Goal: Task Accomplishment & Management: Use online tool/utility

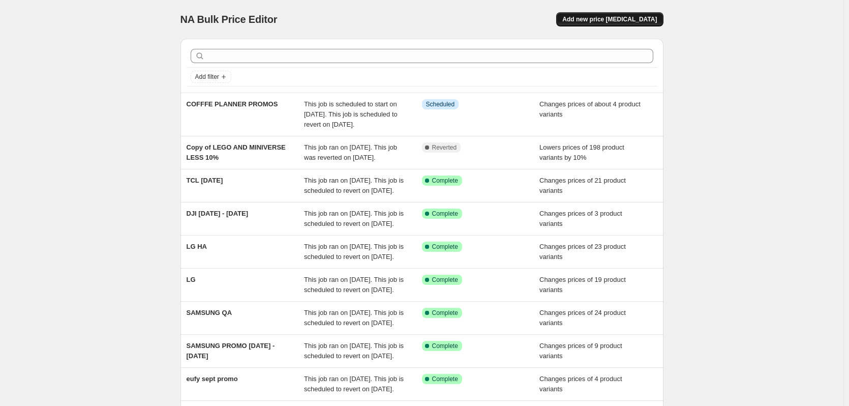
click at [608, 22] on span "Add new price change job" at bounding box center [609, 19] width 95 height 8
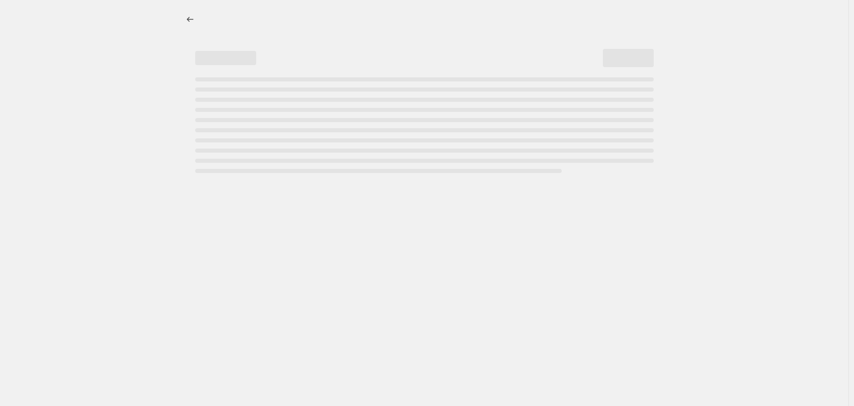
select select "percentage"
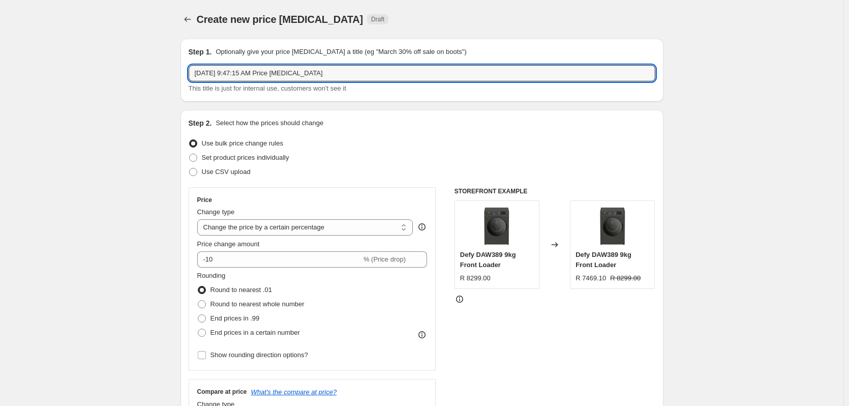
drag, startPoint x: 375, startPoint y: 71, endPoint x: 156, endPoint y: 73, distance: 219.0
type input "SAM"
click at [197, 156] on span at bounding box center [193, 157] width 8 height 8
click at [190, 154] on input "Set product prices individually" at bounding box center [189, 153] width 1 height 1
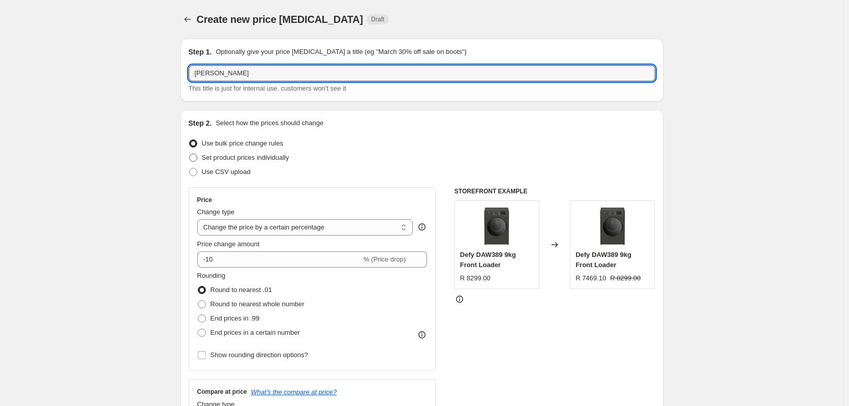
radio input "true"
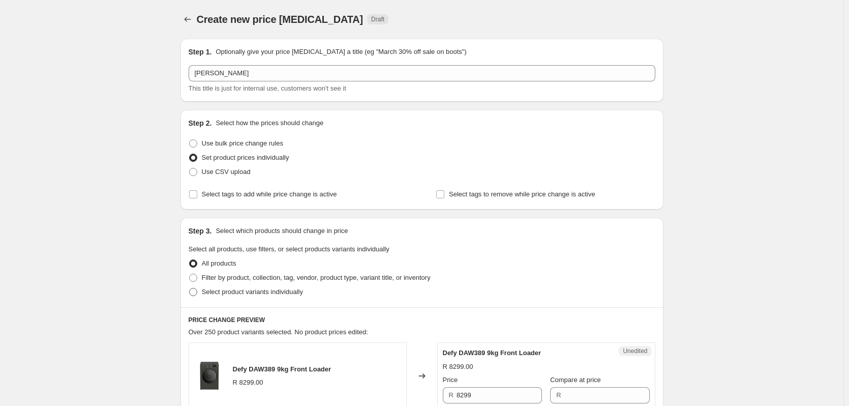
click at [194, 291] on span at bounding box center [193, 292] width 8 height 8
click at [190, 288] on input "Select product variants individually" at bounding box center [189, 288] width 1 height 1
radio input "true"
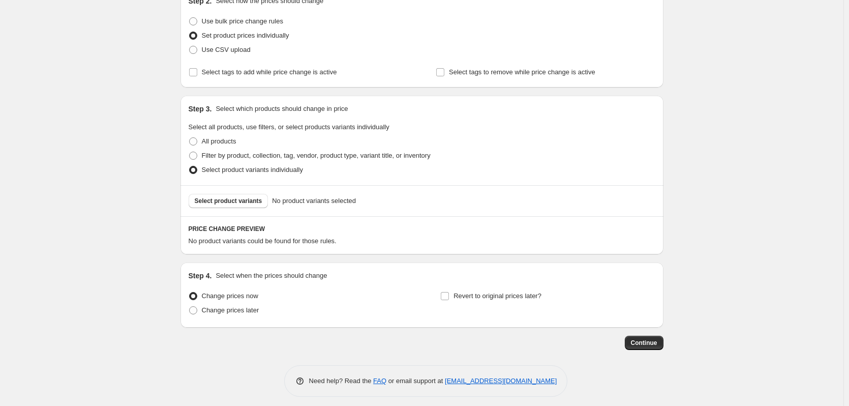
scroll to position [128, 0]
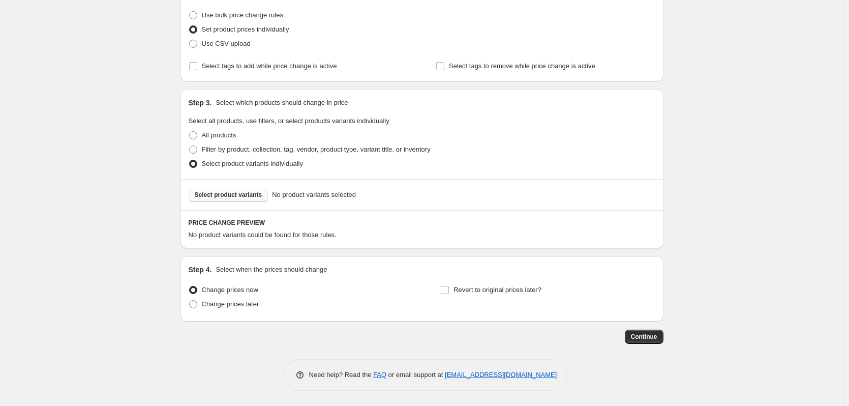
click at [215, 190] on button "Select product variants" at bounding box center [229, 195] width 80 height 14
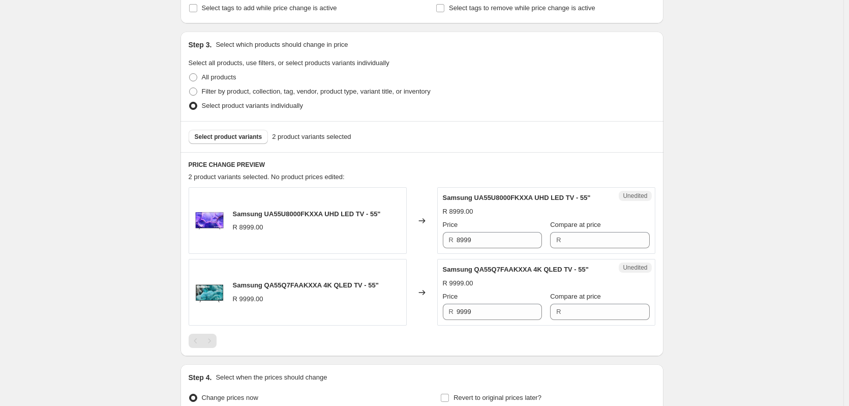
scroll to position [281, 0]
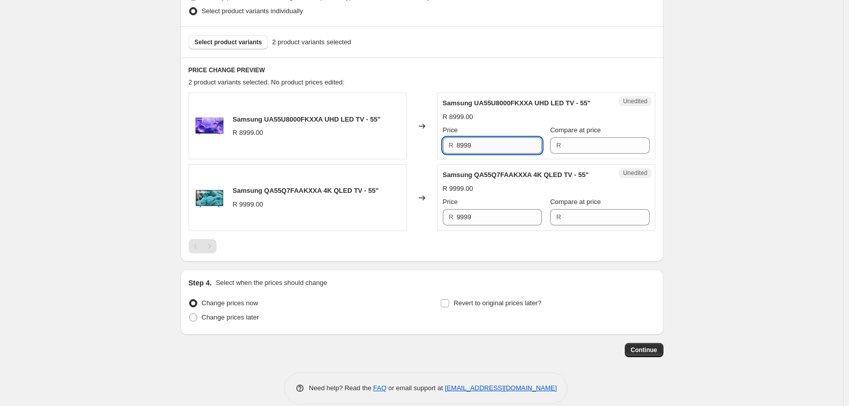
click at [482, 147] on input "8999" at bounding box center [498, 145] width 85 height 16
click at [481, 147] on input "8999" at bounding box center [498, 145] width 85 height 16
type input "8999"
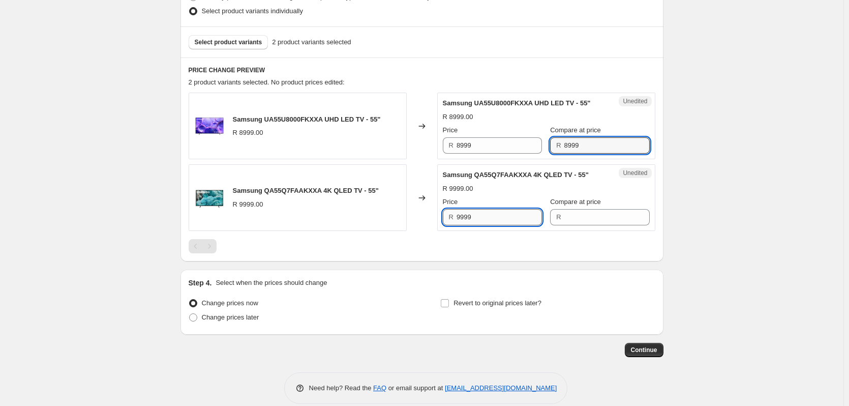
click at [483, 219] on input "9999" at bounding box center [498, 217] width 85 height 16
click at [480, 218] on input "9999" at bounding box center [498, 217] width 85 height 16
click at [479, 217] on input "9999" at bounding box center [498, 217] width 85 height 16
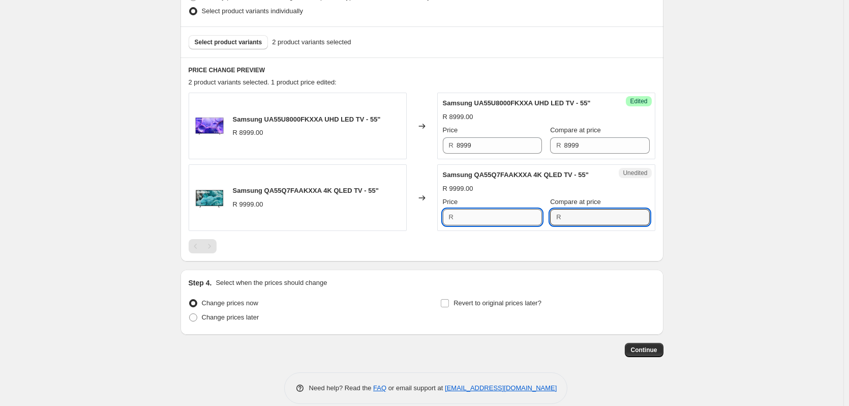
type input "9999"
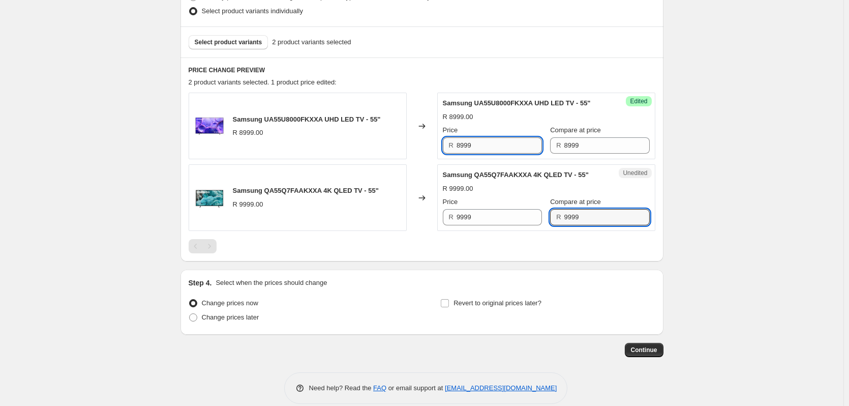
click at [486, 146] on input "8999" at bounding box center [498, 145] width 85 height 16
click at [485, 146] on input "8999" at bounding box center [498, 145] width 85 height 16
type input "7499"
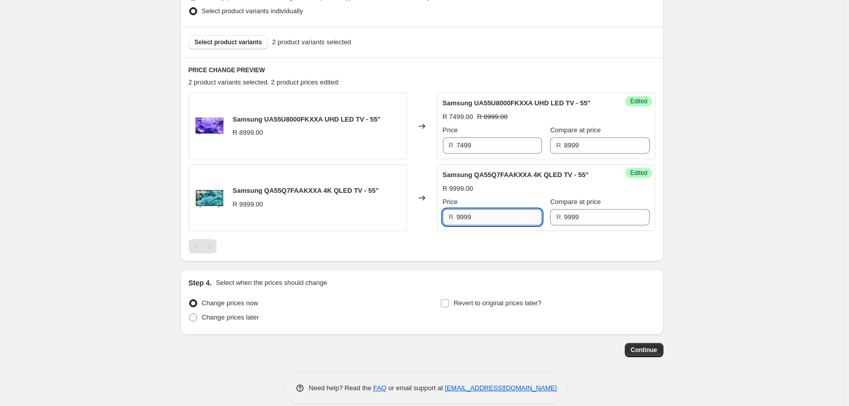
click at [478, 220] on input "9999" at bounding box center [498, 217] width 85 height 16
type input "8499"
click at [446, 302] on input "Revert to original prices later?" at bounding box center [445, 303] width 8 height 8
checkbox input "true"
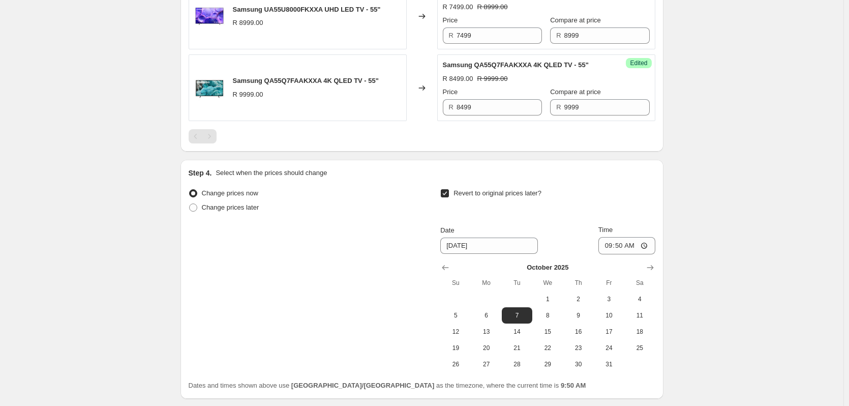
scroll to position [468, 0]
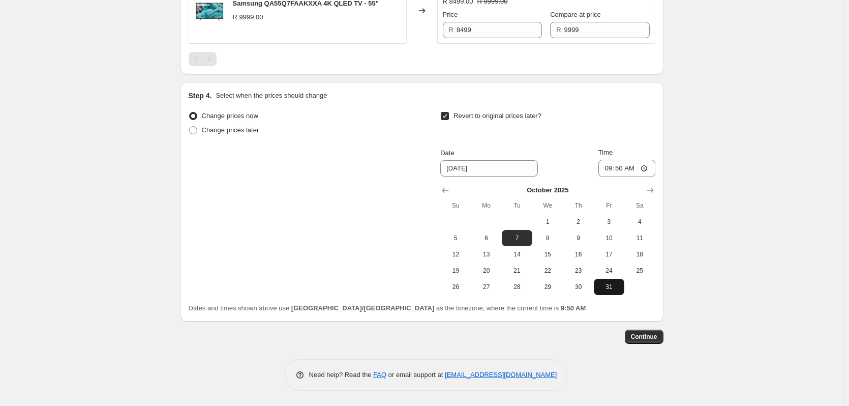
click at [609, 287] on span "31" at bounding box center [609, 287] width 22 height 8
type input "10/31/2025"
click at [625, 169] on input "09:50" at bounding box center [626, 168] width 57 height 17
type input "23:59"
click at [639, 339] on span "Continue" at bounding box center [644, 336] width 26 height 8
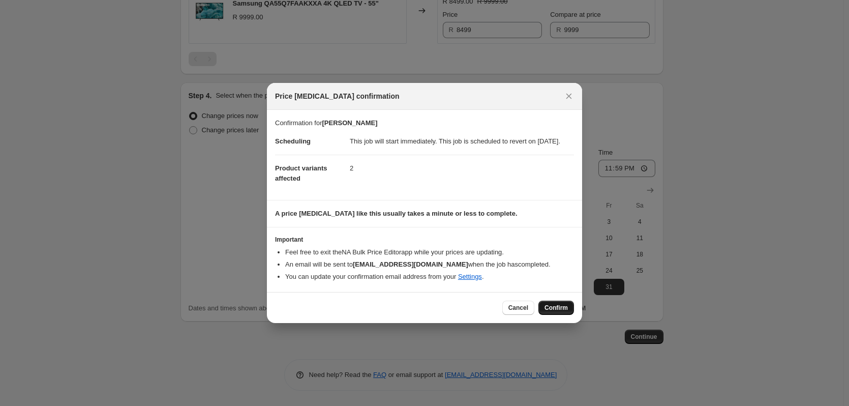
click at [561, 309] on span "Confirm" at bounding box center [555, 307] width 23 height 8
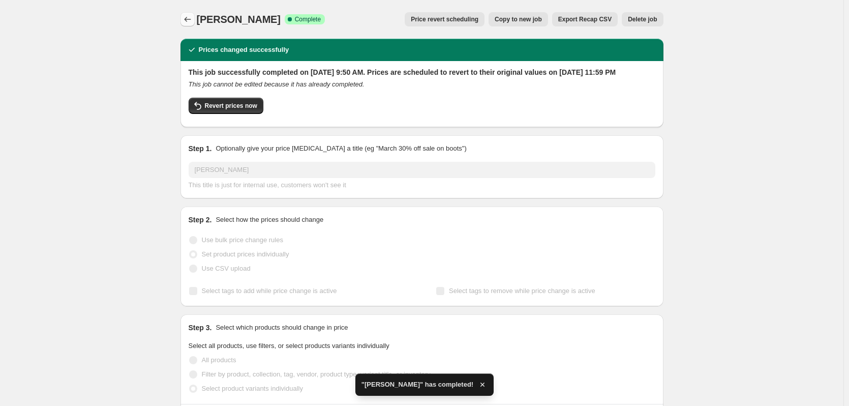
click at [185, 14] on button "Price change jobs" at bounding box center [187, 19] width 14 height 14
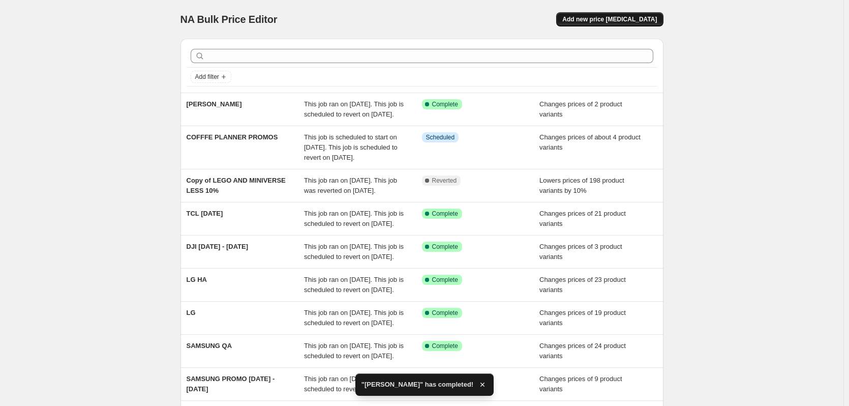
click at [599, 17] on span "Add new price change job" at bounding box center [609, 19] width 95 height 8
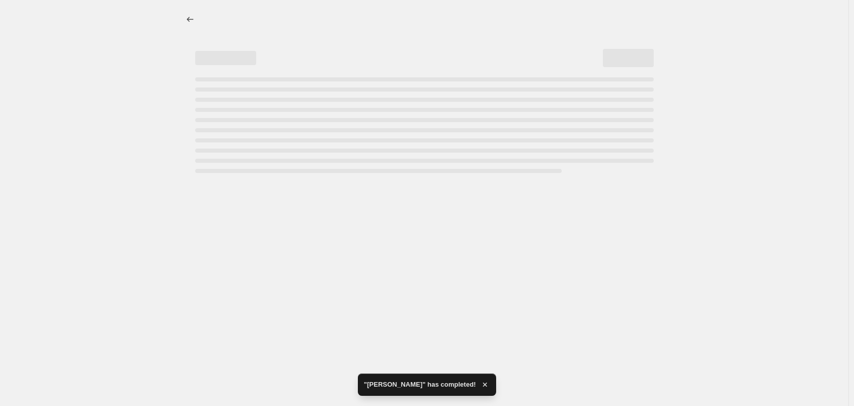
select select "percentage"
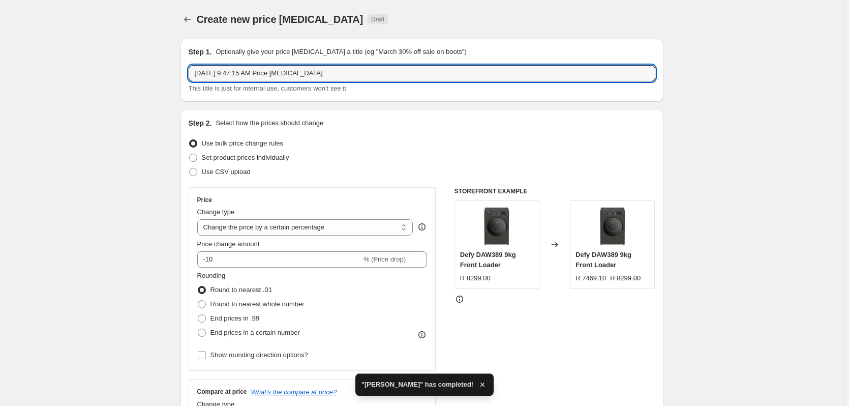
drag, startPoint x: 345, startPoint y: 77, endPoint x: 52, endPoint y: 75, distance: 293.2
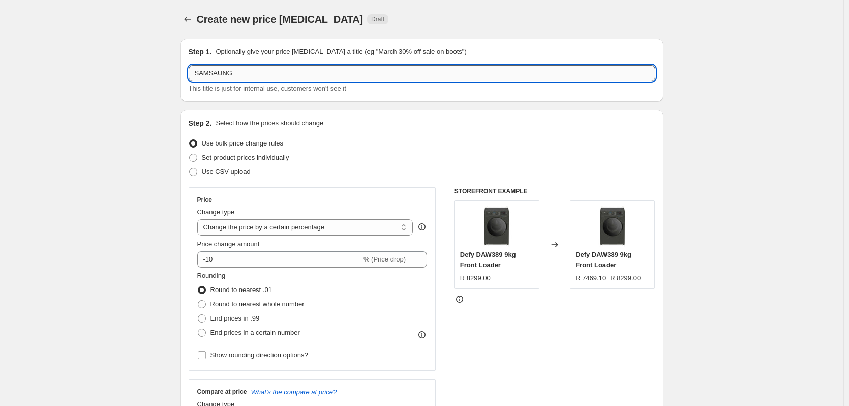
click at [218, 71] on input "SAMSAUNG" at bounding box center [422, 73] width 467 height 16
type input "SAMSUNG"
click at [196, 157] on span at bounding box center [193, 157] width 8 height 8
click at [190, 154] on input "Set product prices individually" at bounding box center [189, 153] width 1 height 1
radio input "true"
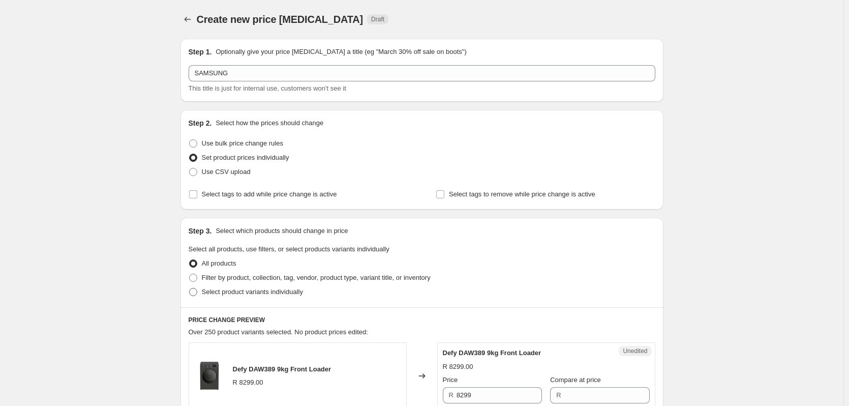
click at [195, 292] on span at bounding box center [193, 291] width 9 height 9
click at [190, 288] on input "Select product variants individually" at bounding box center [189, 288] width 1 height 1
radio input "true"
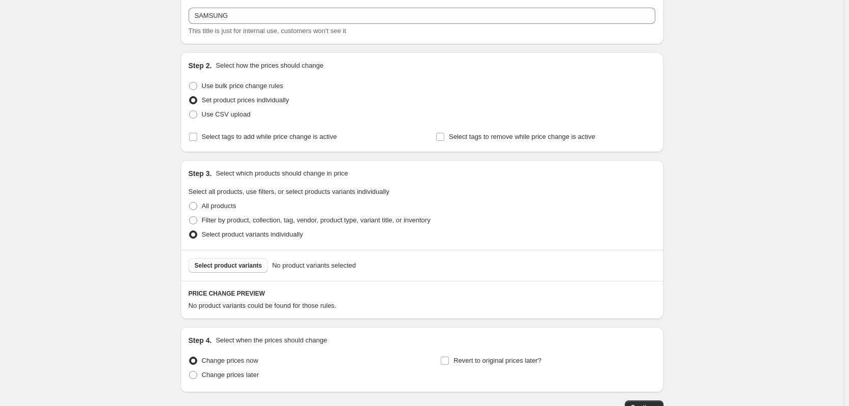
scroll to position [128, 0]
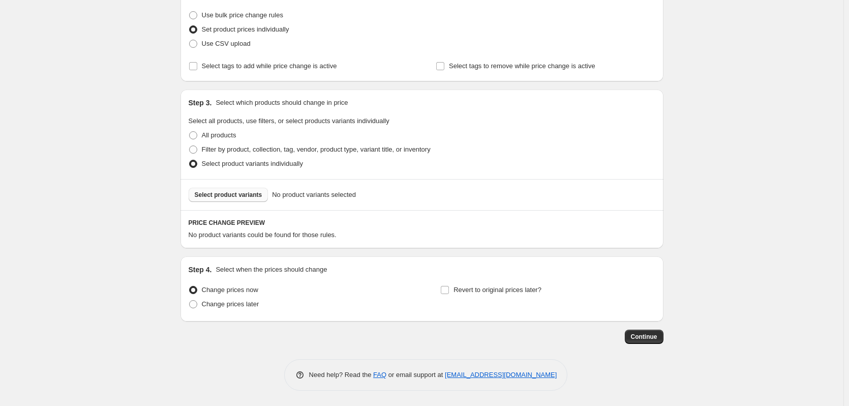
click at [203, 190] on button "Select product variants" at bounding box center [229, 195] width 80 height 14
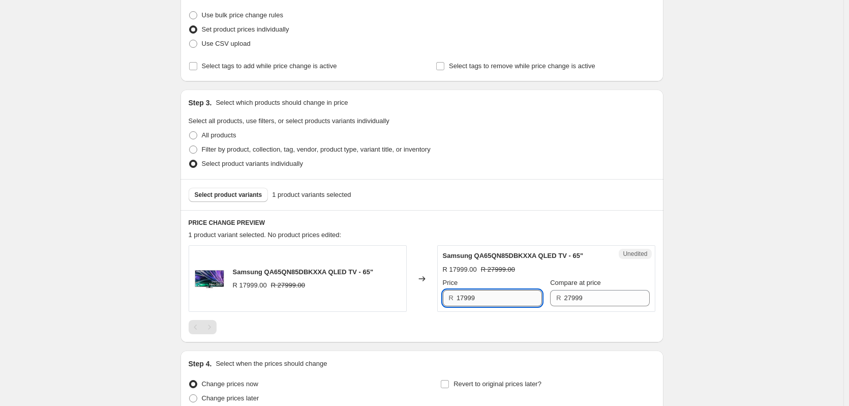
click at [504, 294] on input "17999" at bounding box center [498, 298] width 85 height 16
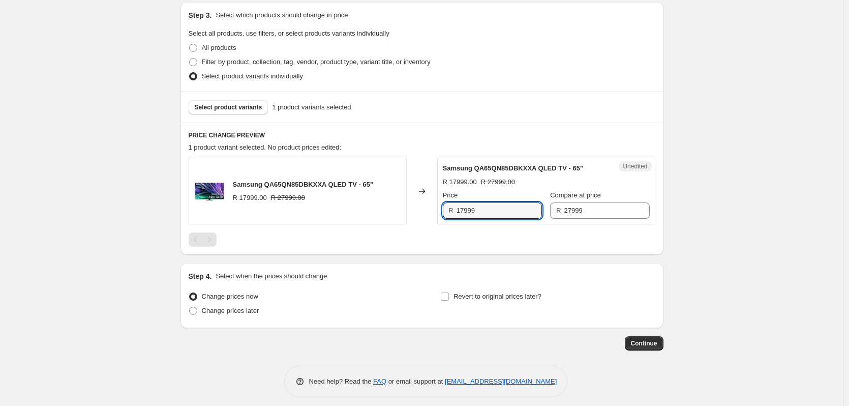
scroll to position [222, 0]
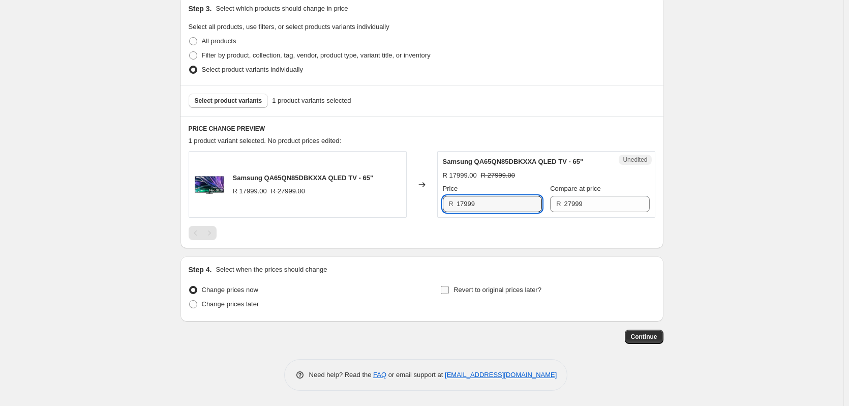
click at [447, 290] on input "Revert to original prices later?" at bounding box center [445, 290] width 8 height 8
checkbox input "true"
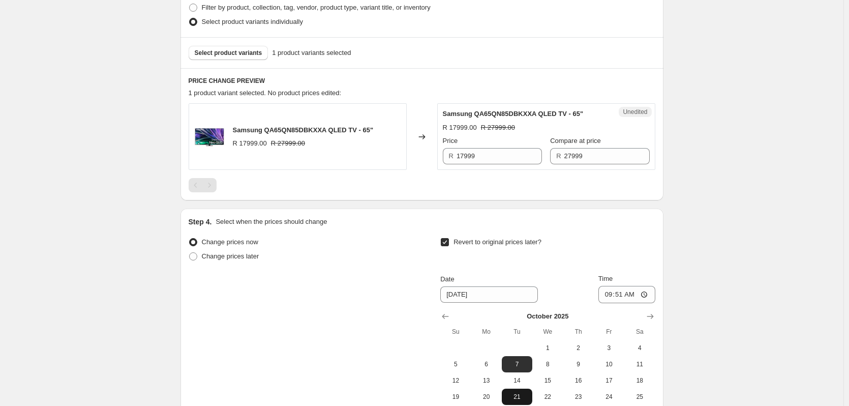
scroll to position [396, 0]
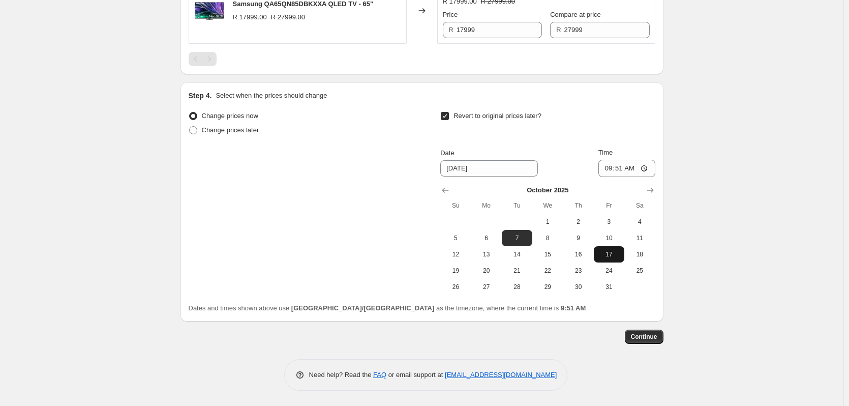
click at [605, 253] on span "17" at bounding box center [609, 254] width 22 height 8
type input "10/17/2025"
click at [626, 172] on input "09:51" at bounding box center [626, 168] width 57 height 17
type input "23:59"
click at [644, 336] on span "Continue" at bounding box center [644, 336] width 26 height 8
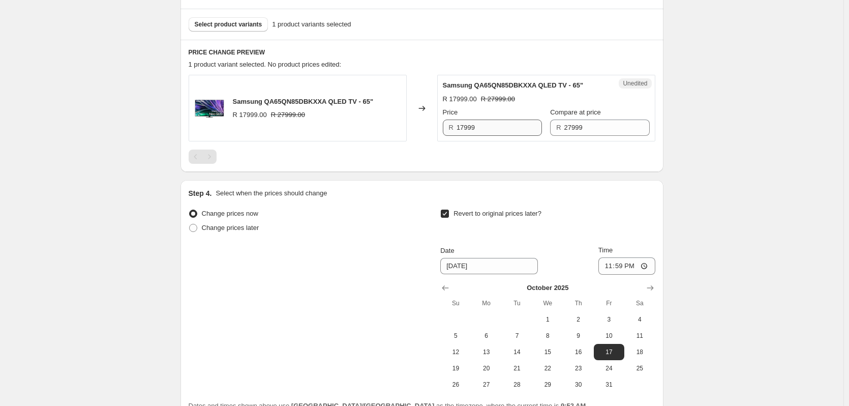
scroll to position [356, 0]
click at [486, 129] on input "17999" at bounding box center [498, 127] width 85 height 16
click at [575, 129] on input "27999" at bounding box center [606, 127] width 85 height 16
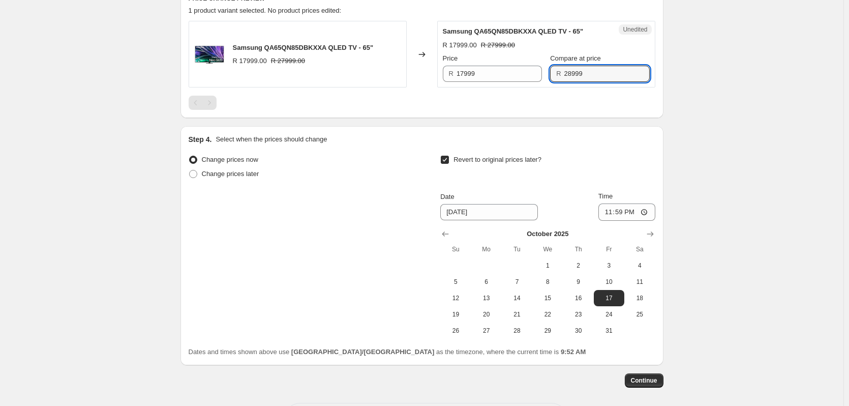
scroll to position [453, 0]
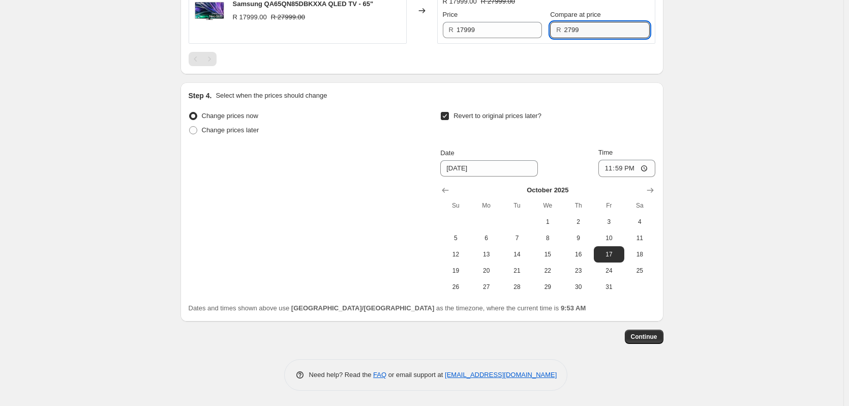
type input "27999"
click at [374, 118] on div "Change prices now" at bounding box center [296, 116] width 214 height 14
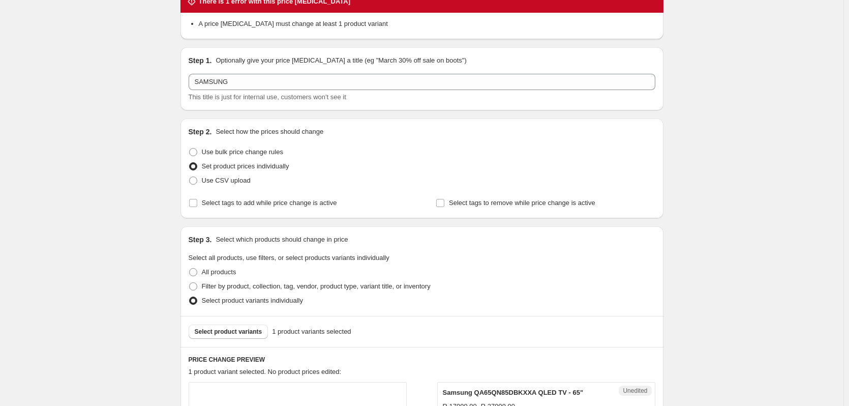
scroll to position [0, 0]
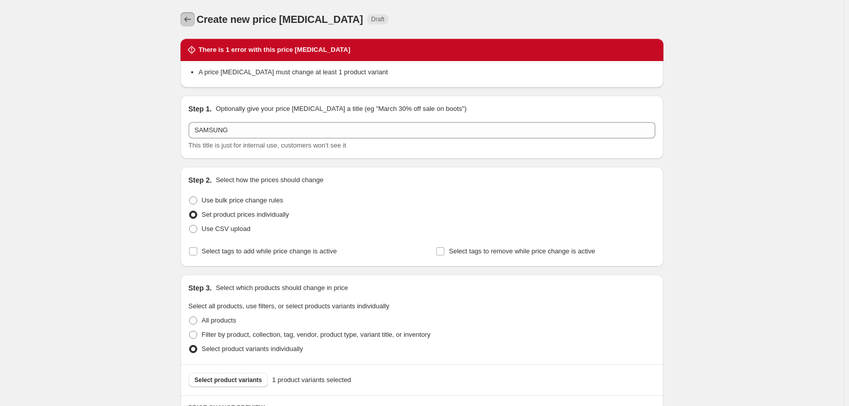
click at [189, 22] on icon "Price change jobs" at bounding box center [187, 19] width 10 height 10
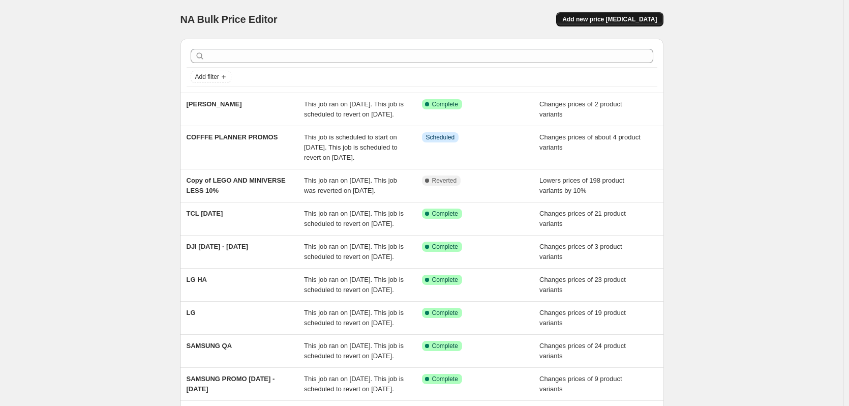
click at [591, 16] on span "Add new price change job" at bounding box center [609, 19] width 95 height 8
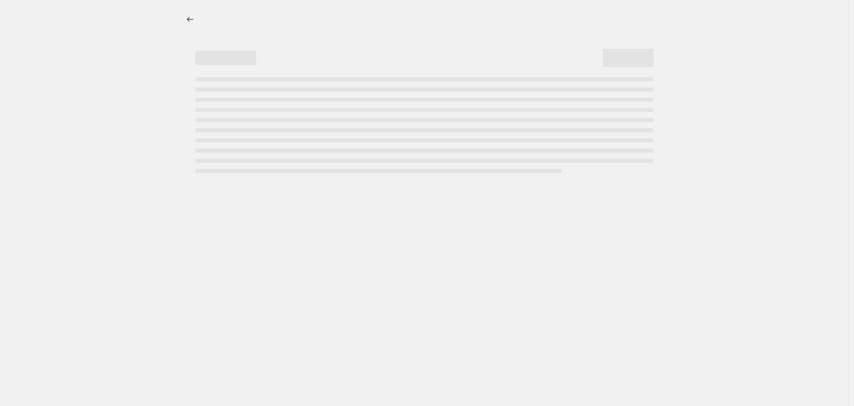
select select "percentage"
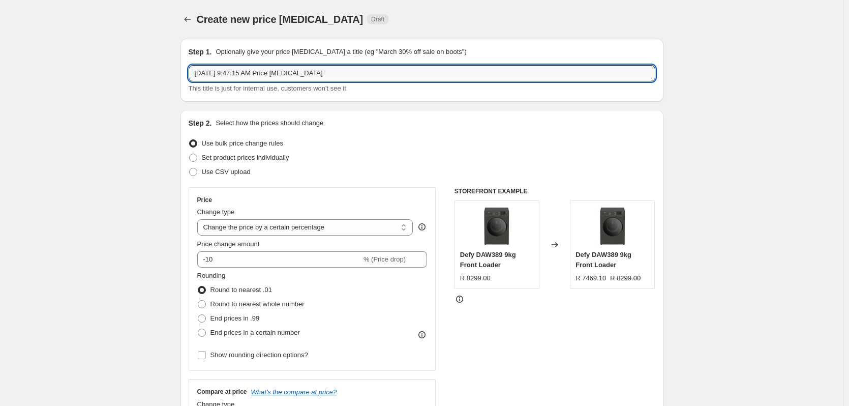
drag, startPoint x: 349, startPoint y: 67, endPoint x: 115, endPoint y: 77, distance: 233.5
type input "SAMSUNG"
click at [195, 158] on span at bounding box center [193, 157] width 8 height 8
click at [190, 154] on input "Set product prices individually" at bounding box center [189, 153] width 1 height 1
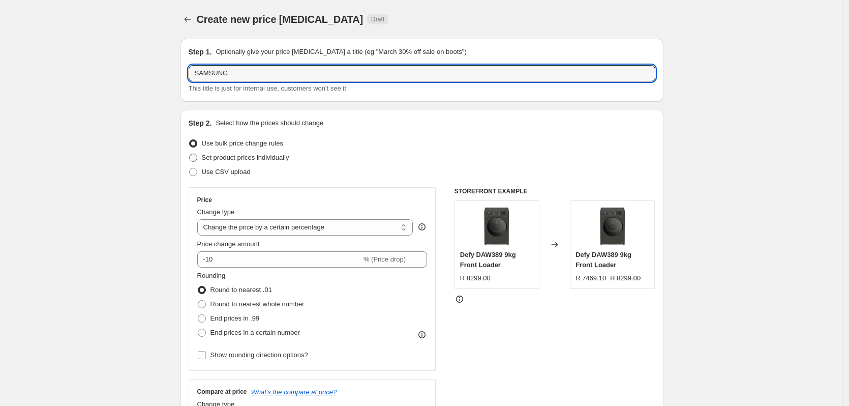
radio input "true"
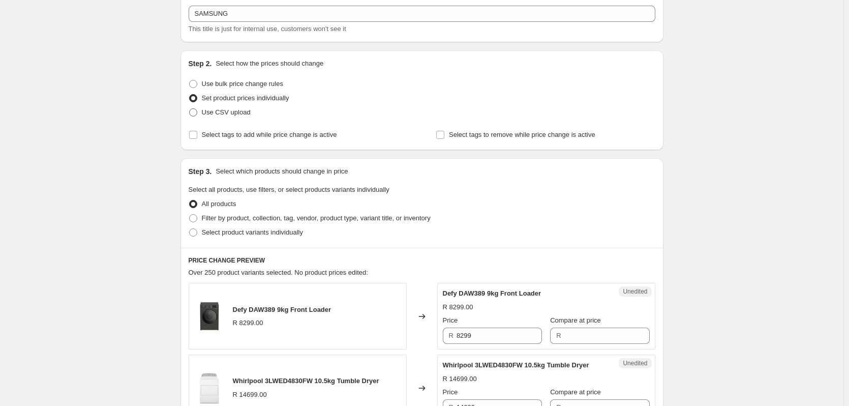
scroll to position [152, 0]
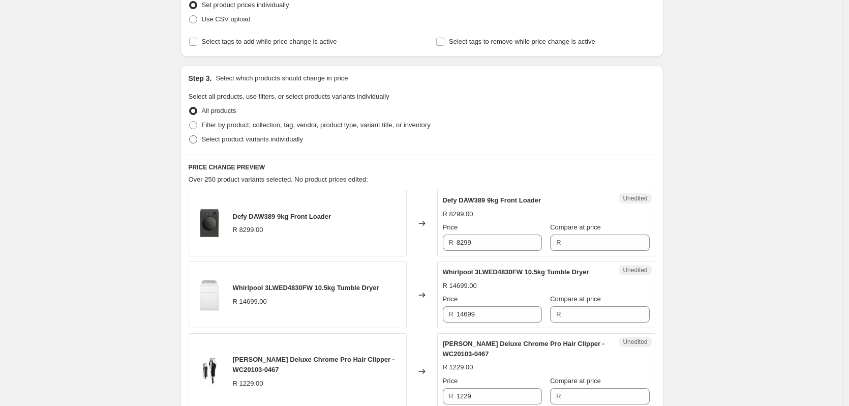
click at [196, 139] on span at bounding box center [193, 139] width 8 height 8
click at [190, 136] on input "Select product variants individually" at bounding box center [189, 135] width 1 height 1
radio input "true"
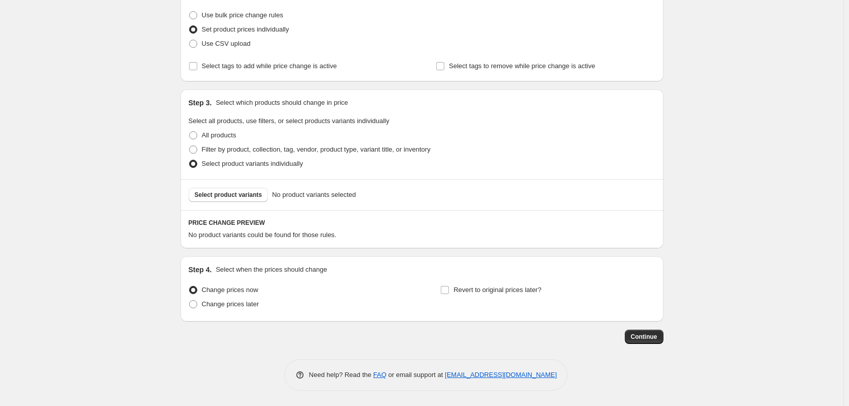
scroll to position [128, 0]
click at [211, 193] on span "Select product variants" at bounding box center [229, 195] width 68 height 8
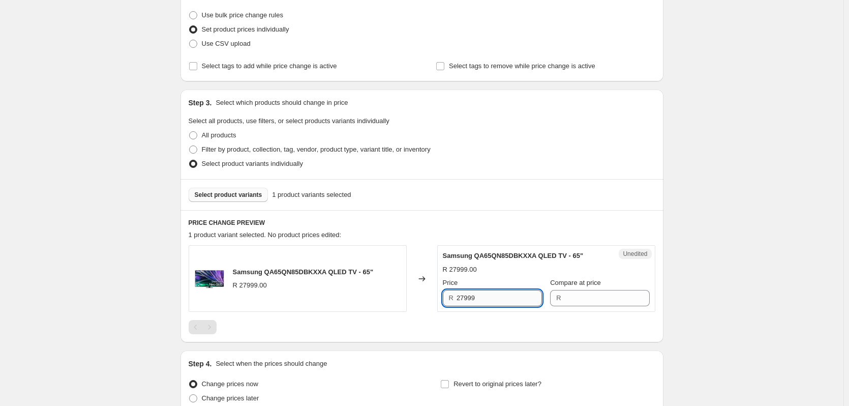
click at [497, 301] on input "27999" at bounding box center [498, 298] width 85 height 16
type input "27999"
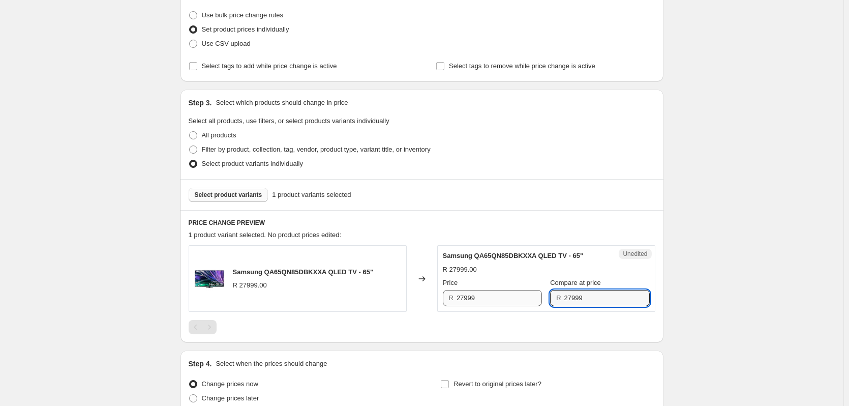
type input "27999"
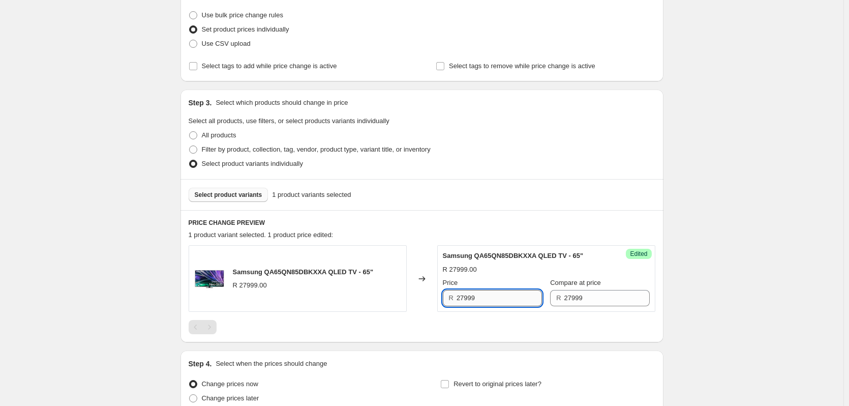
click at [492, 296] on input "27999" at bounding box center [498, 298] width 85 height 16
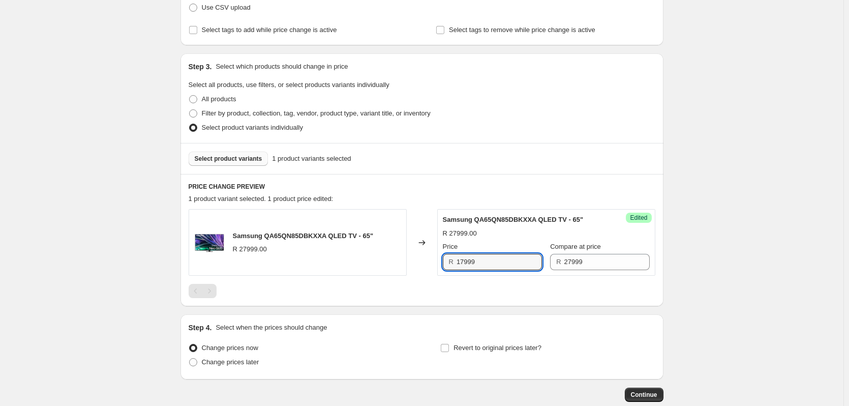
scroll to position [222, 0]
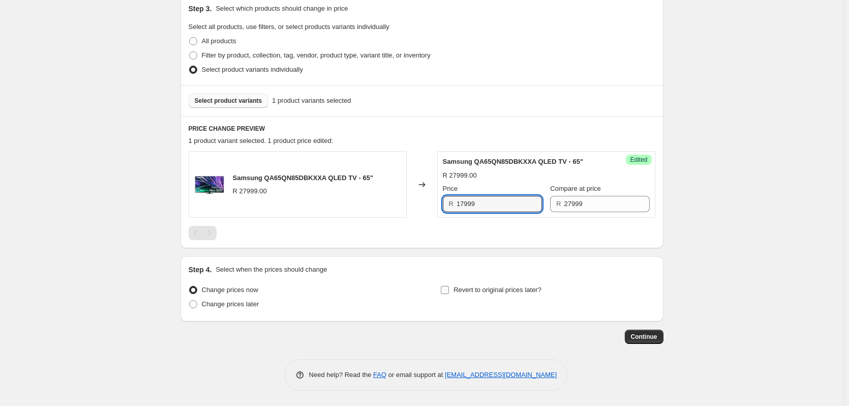
type input "17999"
click at [447, 289] on input "Revert to original prices later?" at bounding box center [445, 290] width 8 height 8
checkbox input "true"
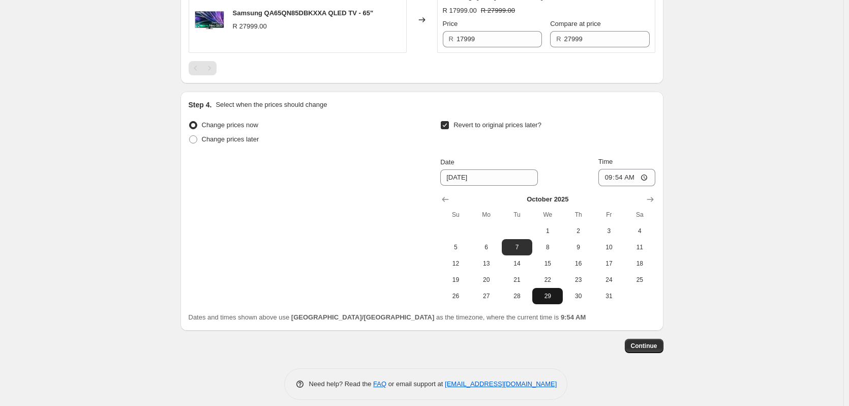
scroll to position [396, 0]
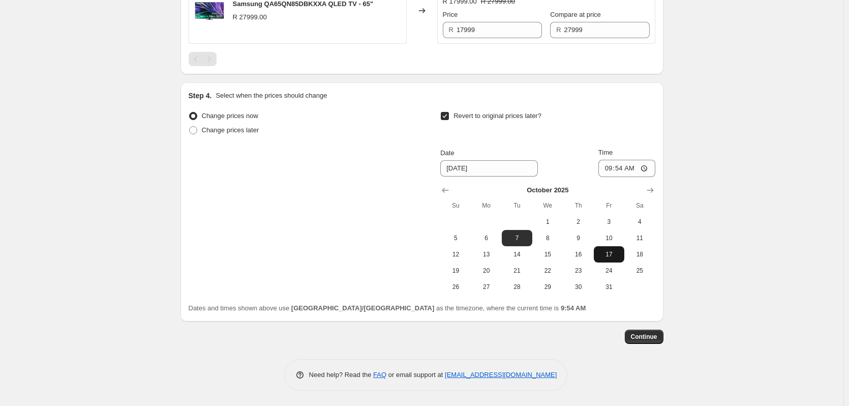
click at [611, 254] on span "17" at bounding box center [609, 254] width 22 height 8
type input "10/17/2025"
click at [623, 164] on input "09:54" at bounding box center [626, 168] width 57 height 17
type input "23:59"
click at [648, 335] on span "Continue" at bounding box center [644, 336] width 26 height 8
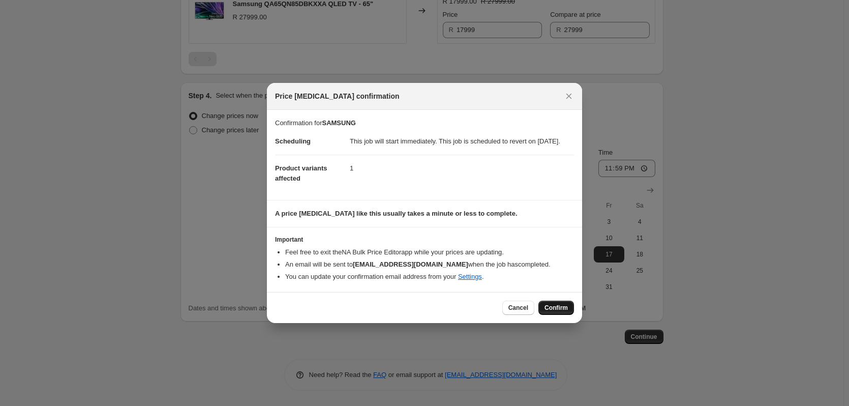
click at [550, 312] on span "Confirm" at bounding box center [555, 307] width 23 height 8
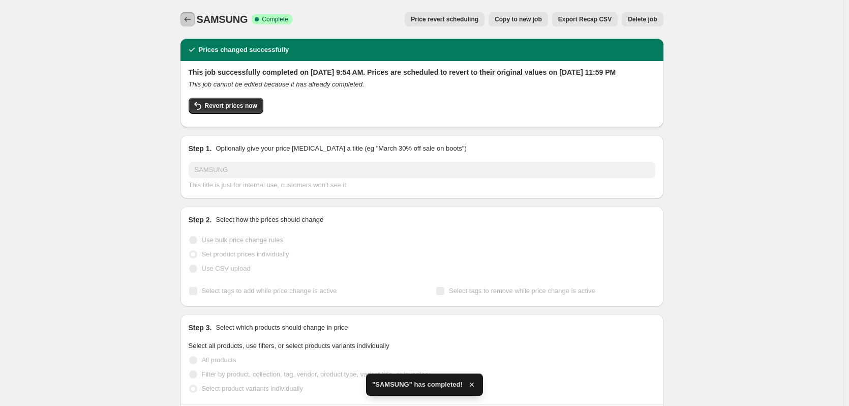
click at [184, 17] on button "Price change jobs" at bounding box center [187, 19] width 14 height 14
